Goal: Information Seeking & Learning: Learn about a topic

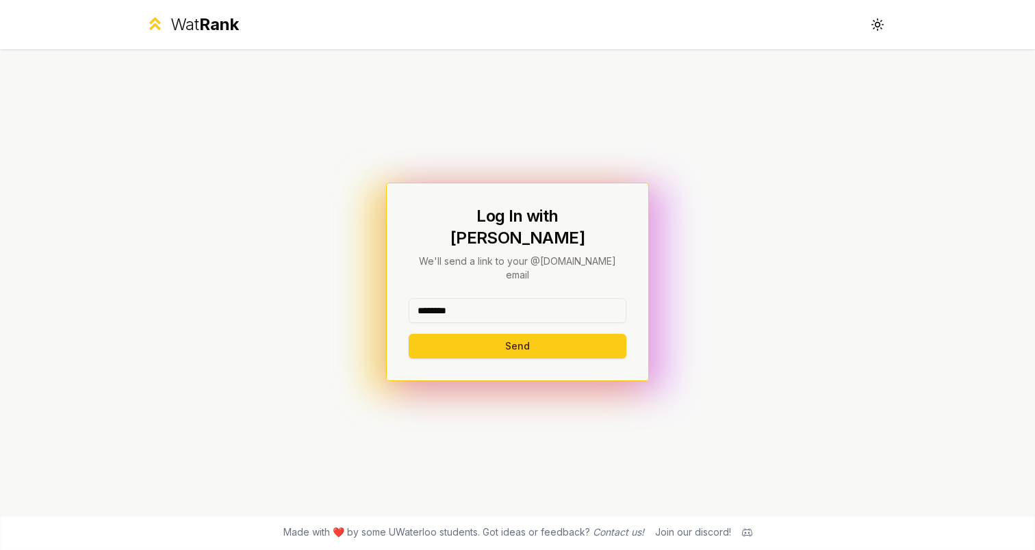
type input "********"
click at [517, 334] on button "Send" at bounding box center [517, 346] width 218 height 25
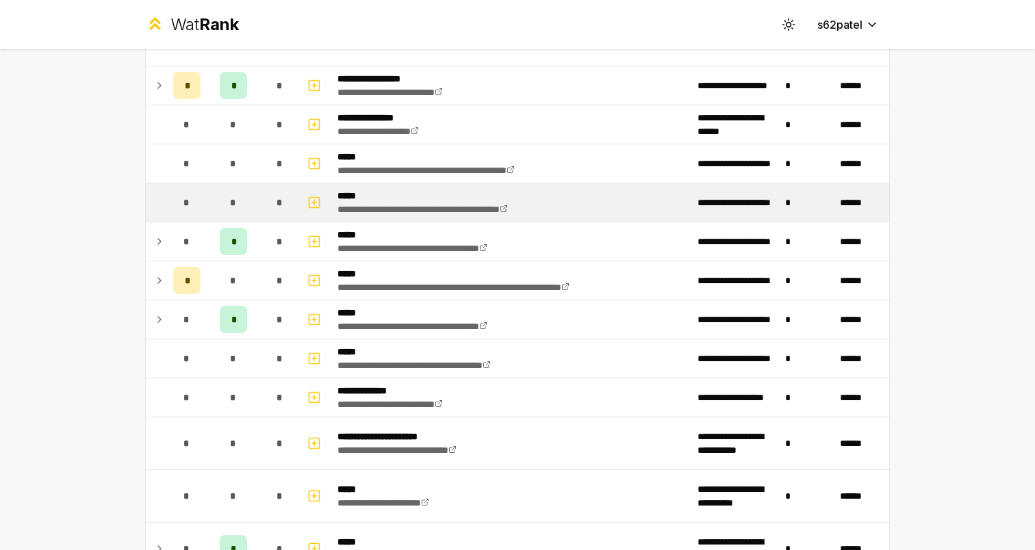
scroll to position [247, 0]
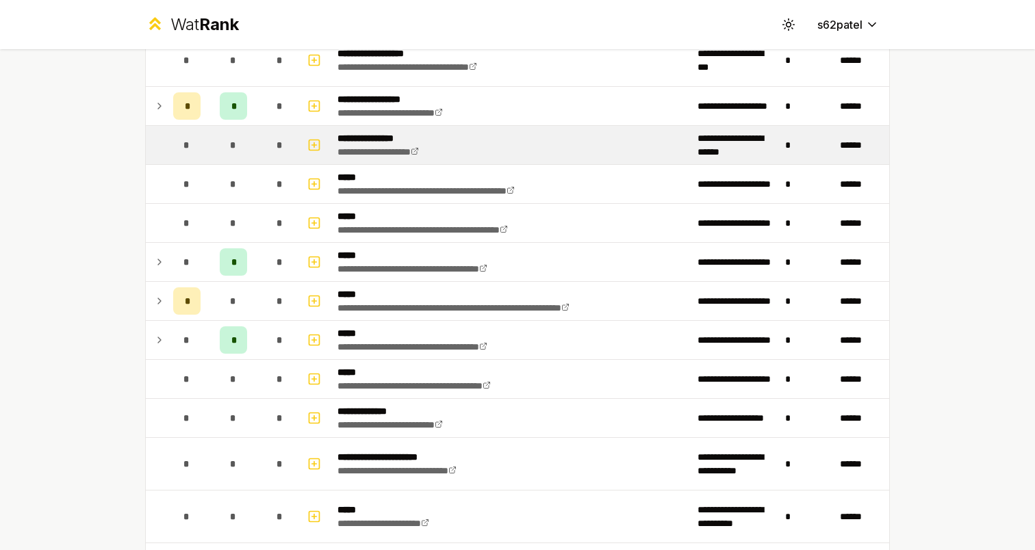
click at [254, 161] on td "*" at bounding box center [233, 145] width 55 height 38
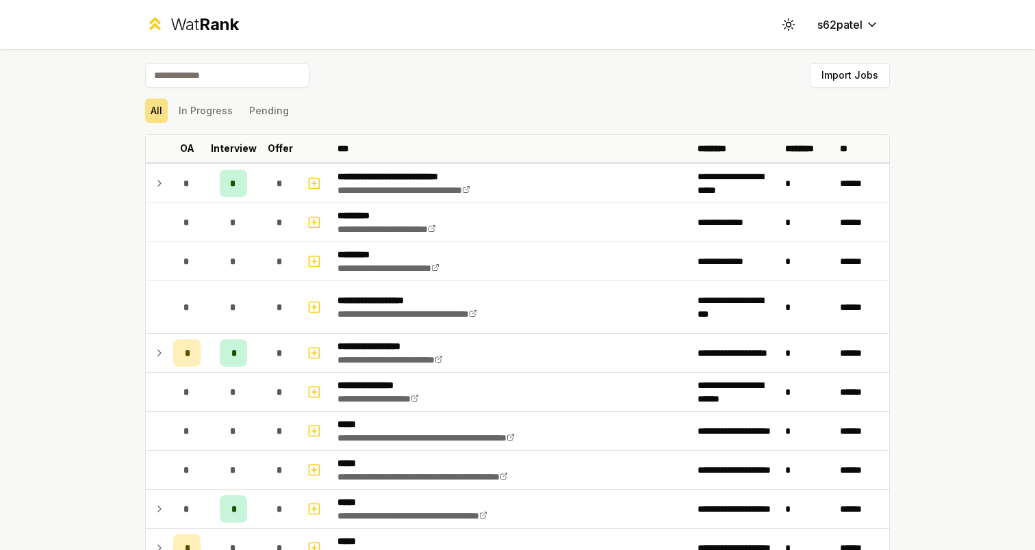
scroll to position [0, 0]
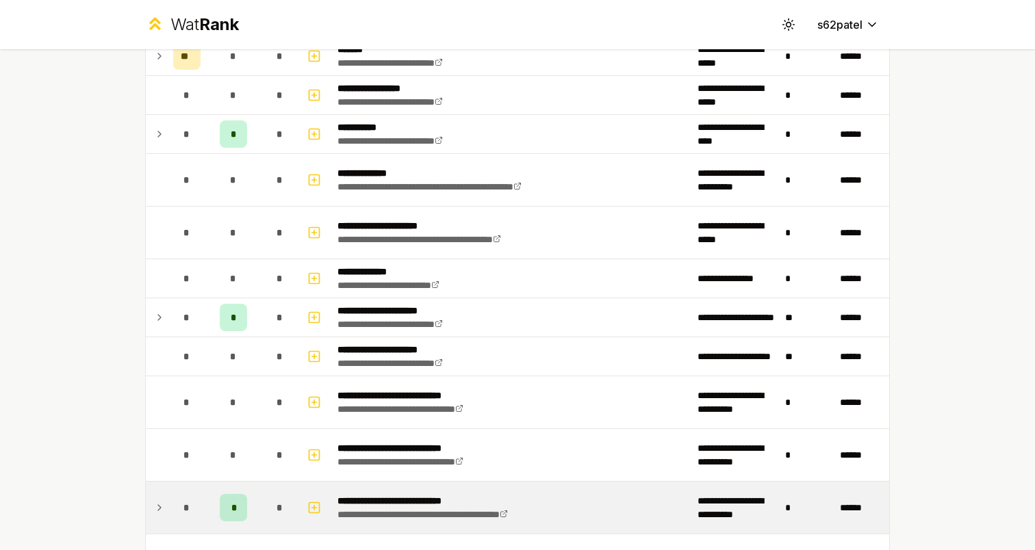
scroll to position [1070, 0]
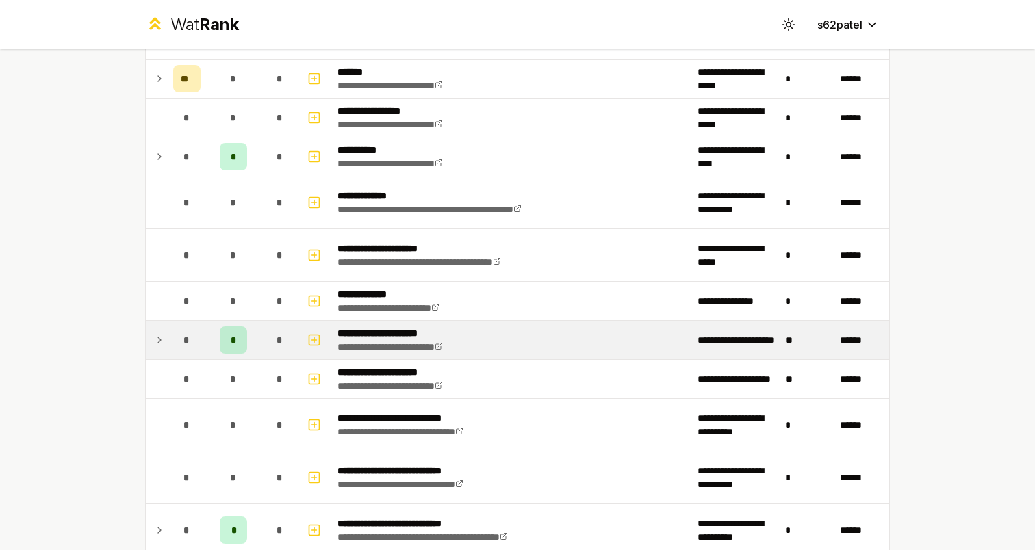
click at [182, 347] on div "*" at bounding box center [186, 339] width 27 height 27
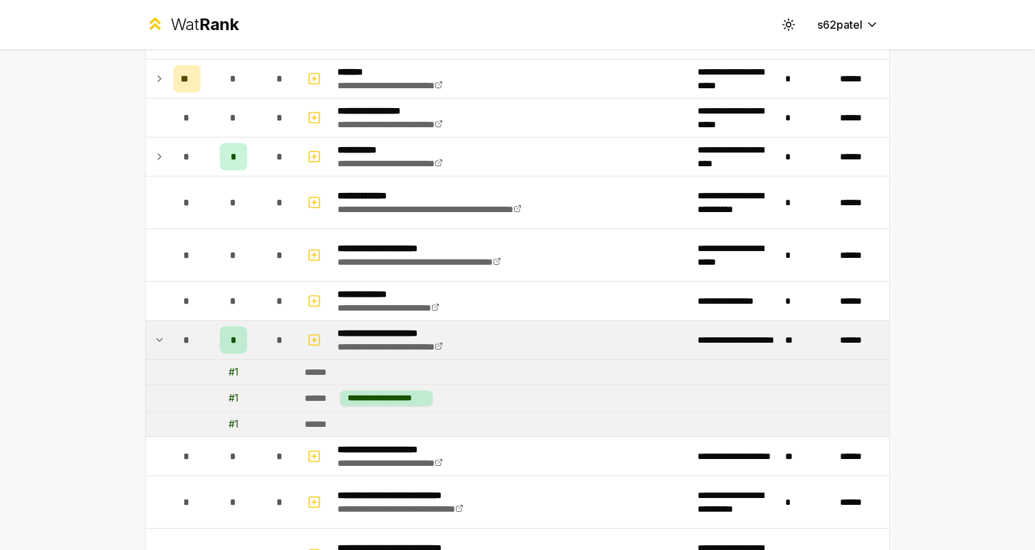
click at [178, 343] on div "*" at bounding box center [186, 339] width 27 height 27
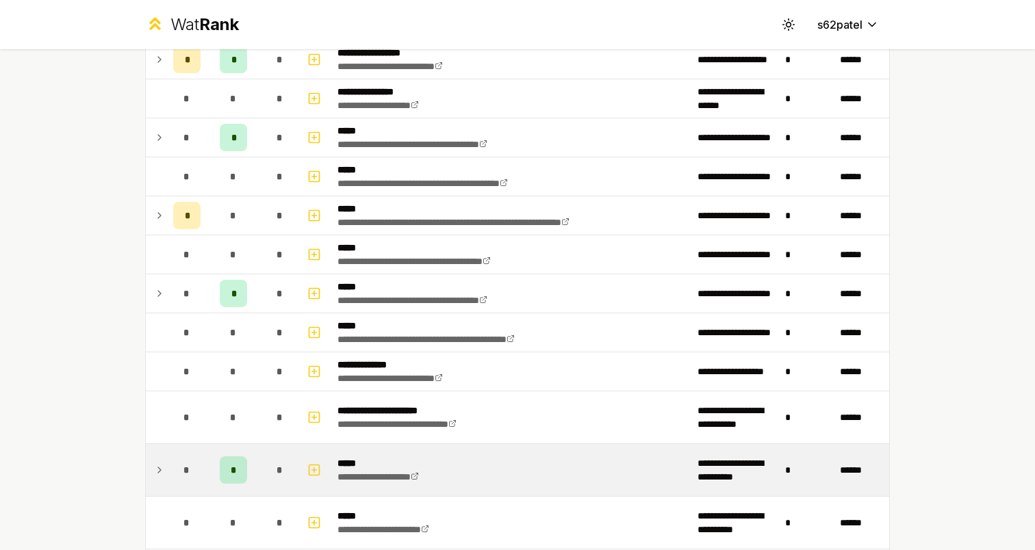
scroll to position [284, 0]
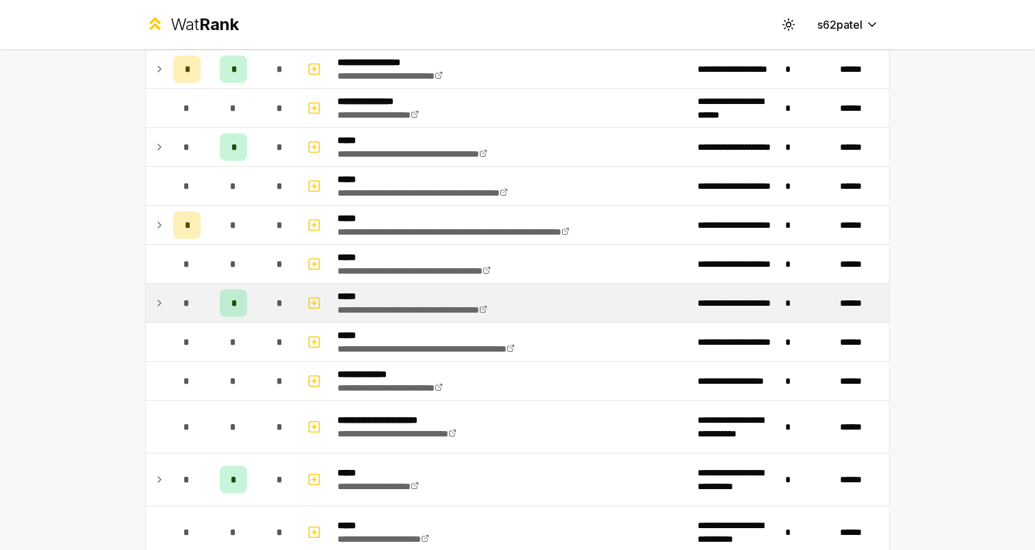
click at [164, 296] on icon at bounding box center [159, 303] width 11 height 16
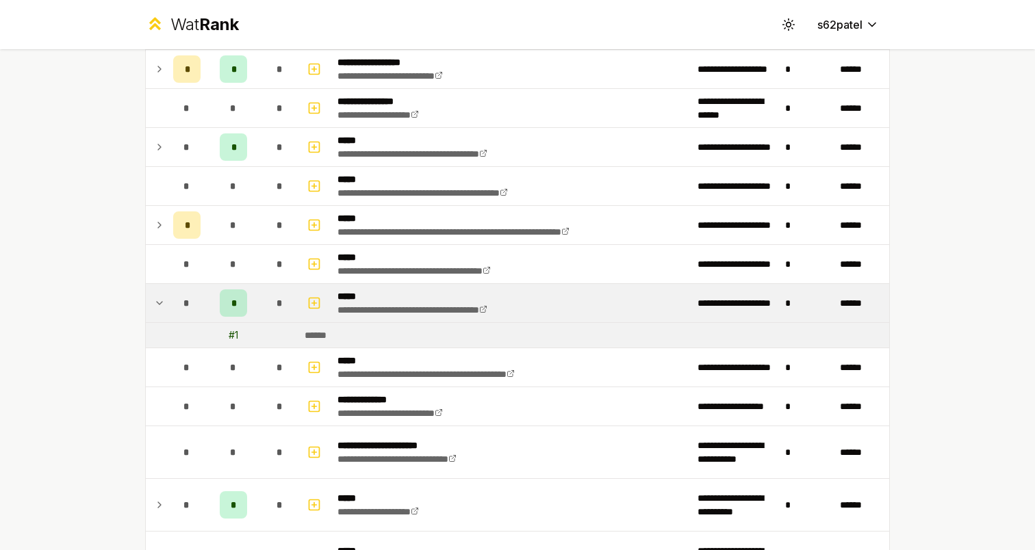
click at [164, 296] on icon at bounding box center [159, 303] width 11 height 16
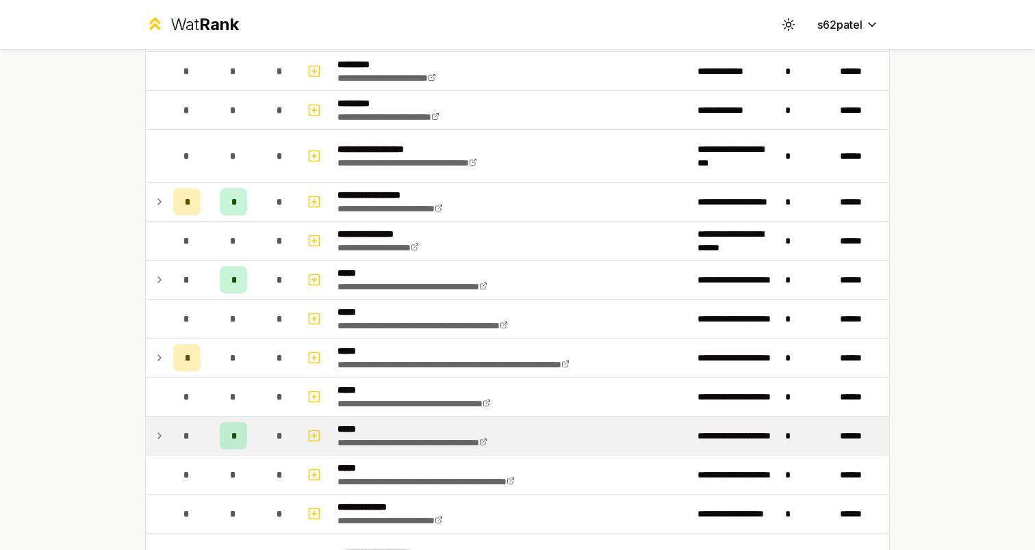
scroll to position [146, 0]
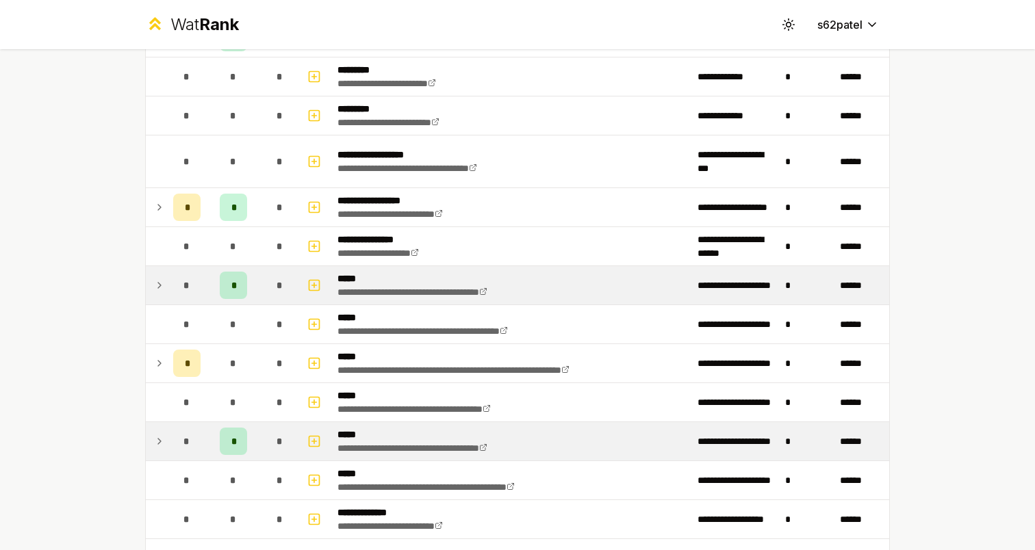
click at [172, 289] on td "*" at bounding box center [187, 285] width 38 height 38
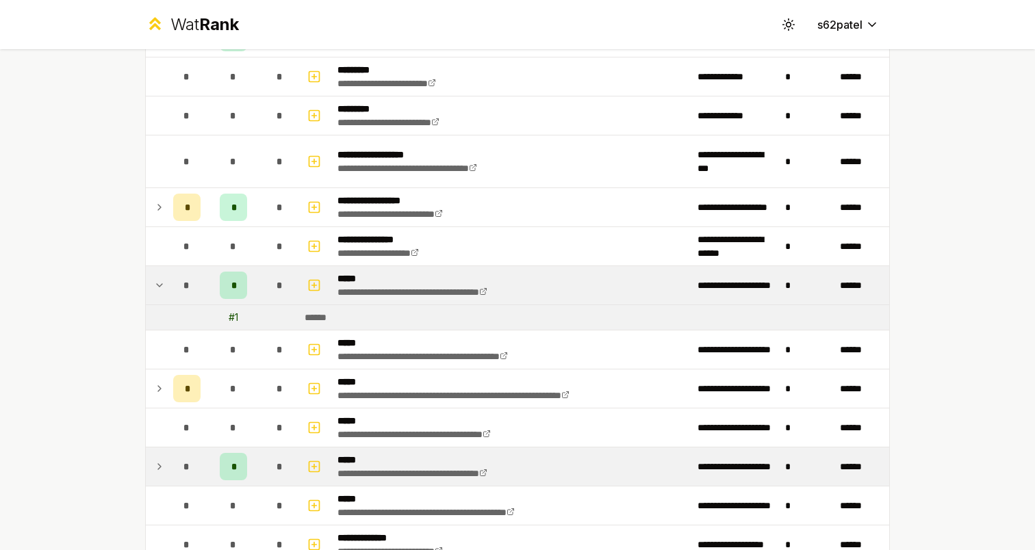
click at [172, 289] on td "*" at bounding box center [187, 285] width 38 height 38
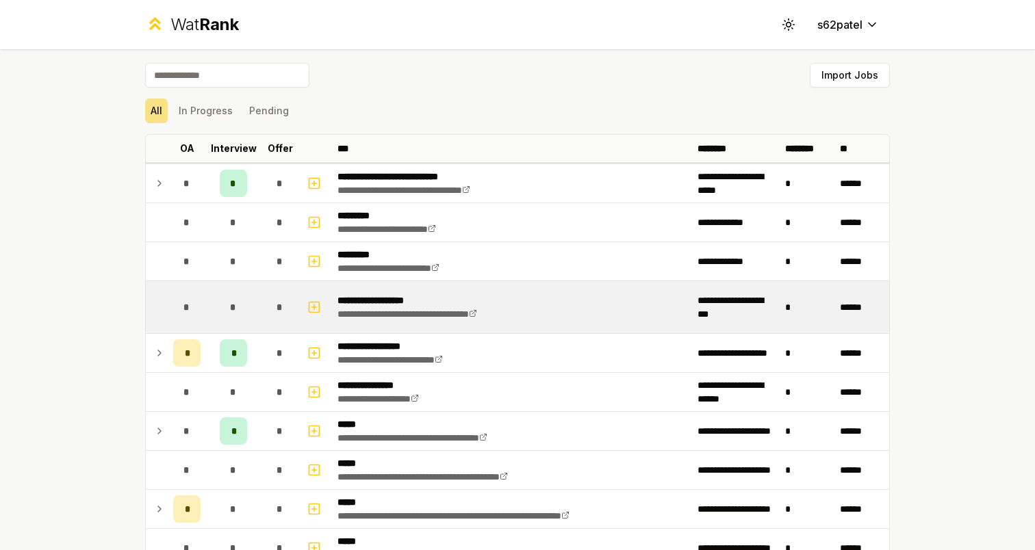
scroll to position [0, 0]
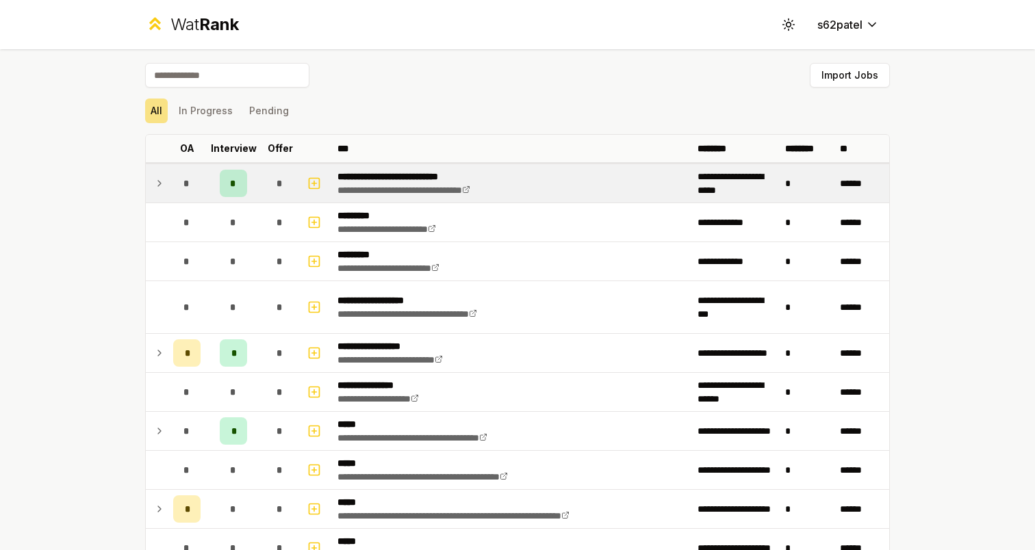
click at [168, 193] on td "*" at bounding box center [187, 183] width 38 height 38
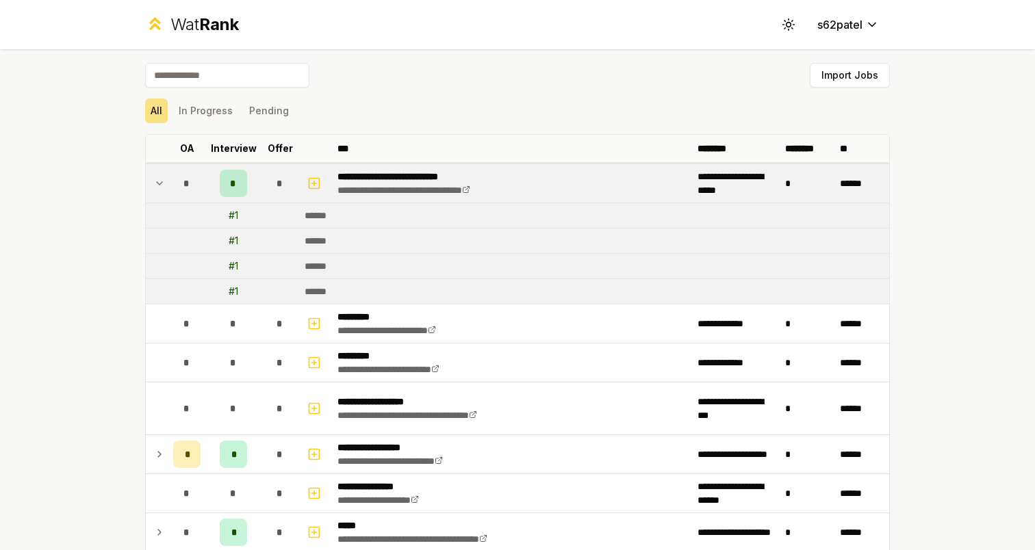
click at [168, 192] on td "*" at bounding box center [187, 183] width 38 height 38
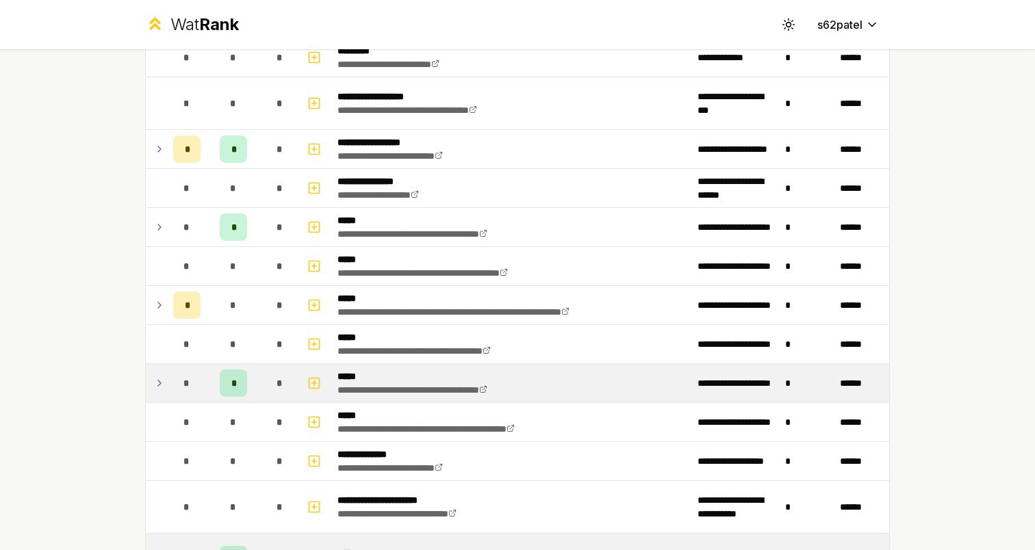
scroll to position [187, 0]
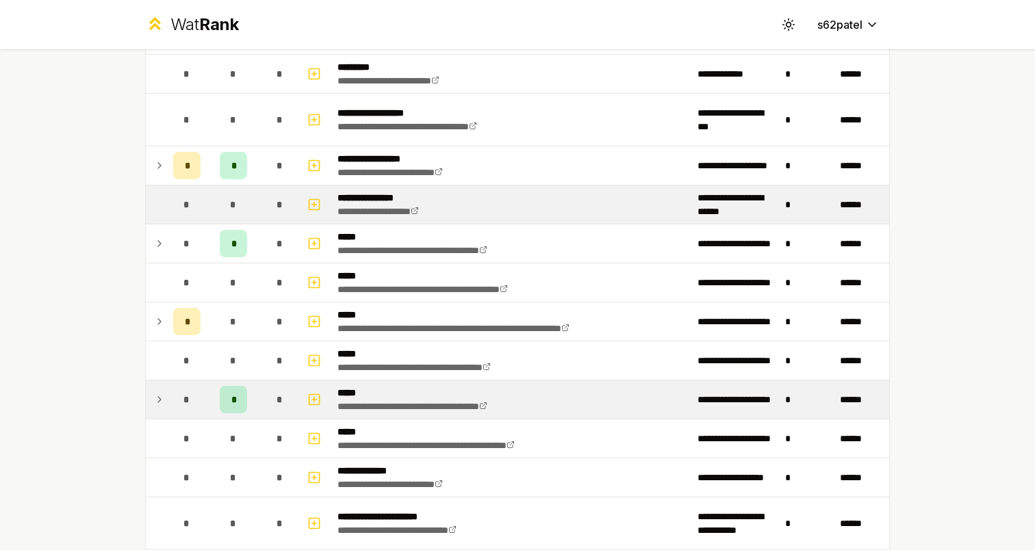
click at [222, 209] on div "*" at bounding box center [233, 204] width 27 height 27
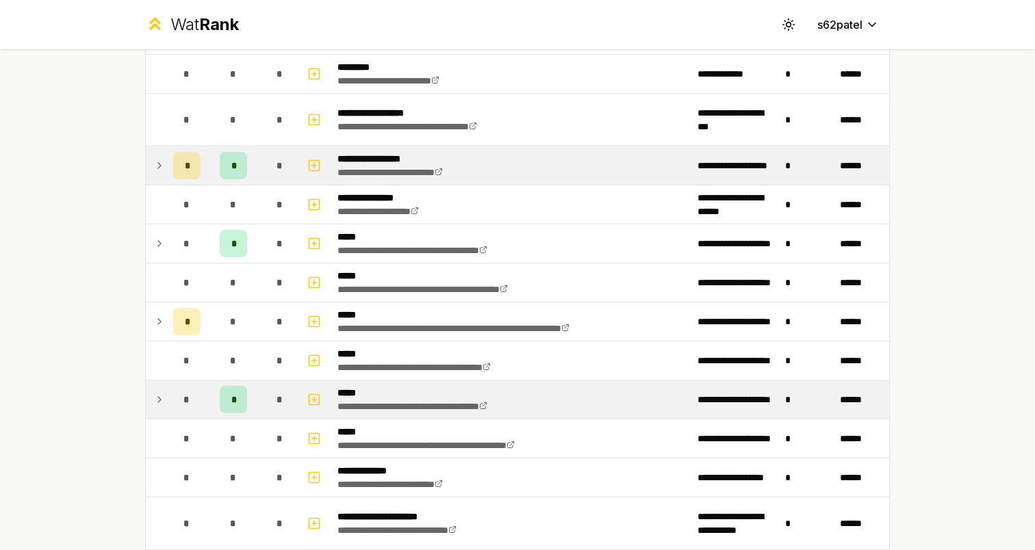
click at [220, 170] on div "*" at bounding box center [233, 165] width 27 height 27
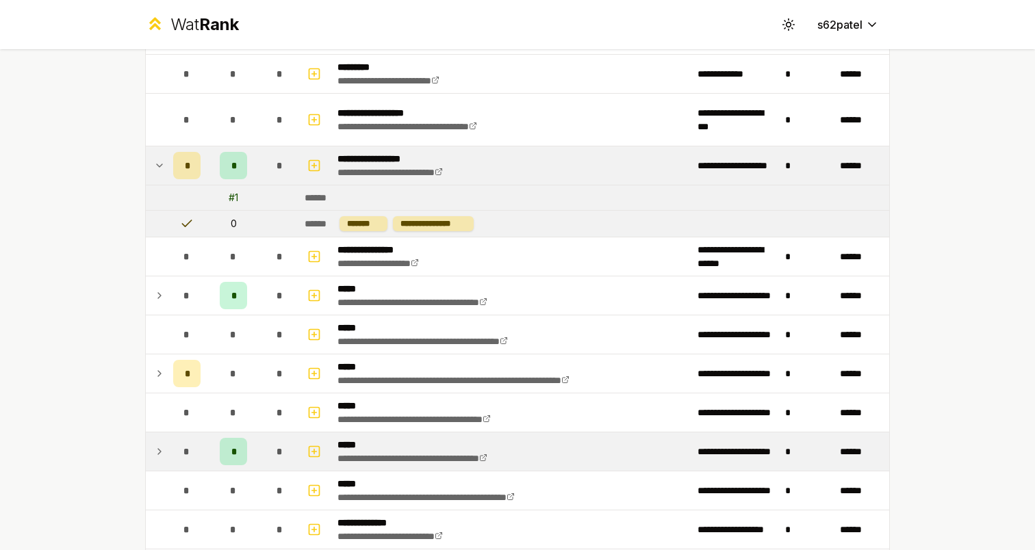
click at [220, 170] on div "*" at bounding box center [233, 165] width 27 height 27
